Goal: Book appointment/travel/reservation

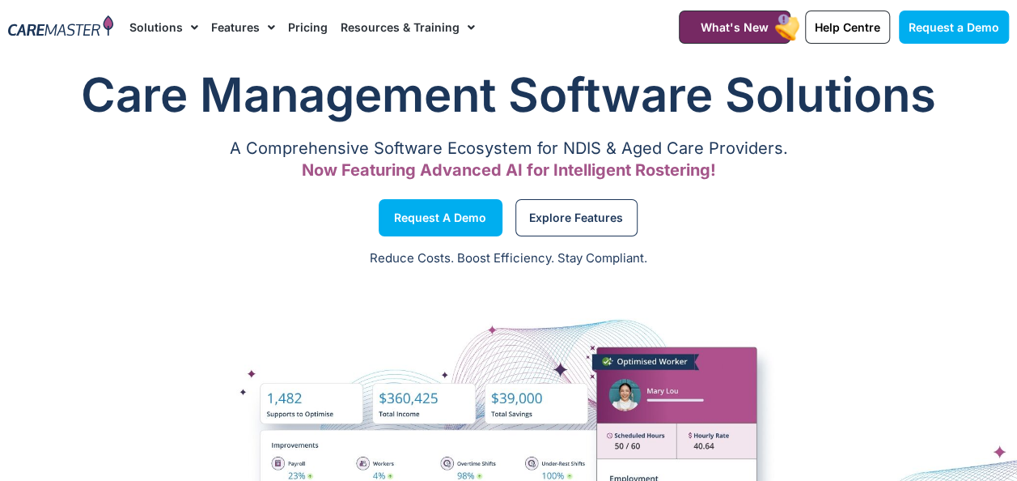
click at [70, 35] on img at bounding box center [60, 26] width 105 height 23
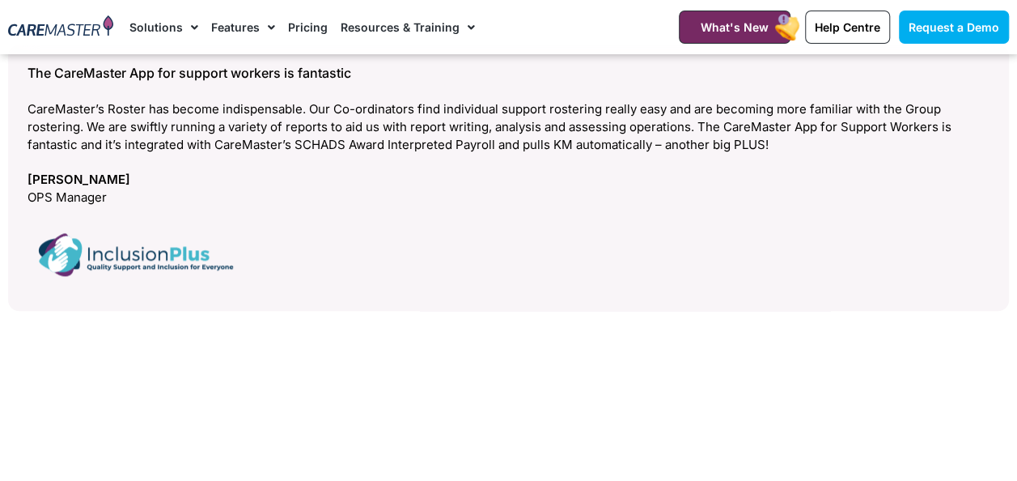
scroll to position [6853, 0]
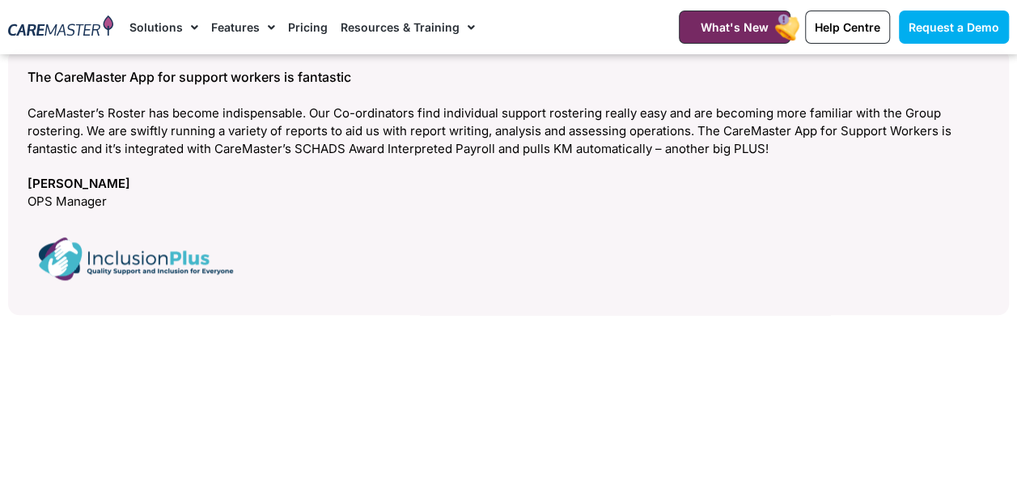
click at [45, 31] on img at bounding box center [60, 26] width 105 height 23
